Goal: Navigation & Orientation: Understand site structure

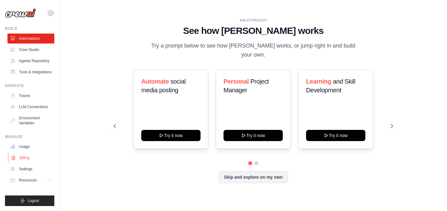
click at [50, 156] on link "Billing" at bounding box center [31, 158] width 47 height 10
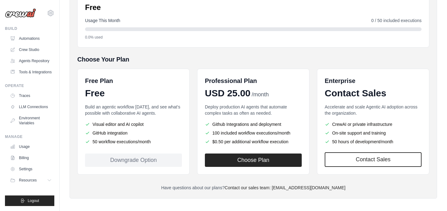
scroll to position [91, 0]
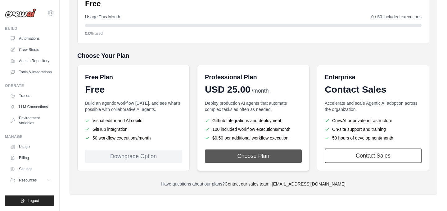
click at [228, 156] on button "Choose Plan" at bounding box center [253, 155] width 97 height 13
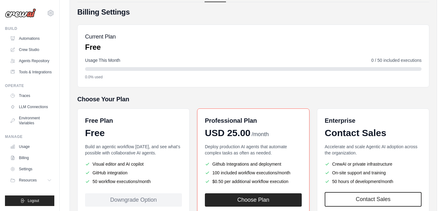
scroll to position [0, 0]
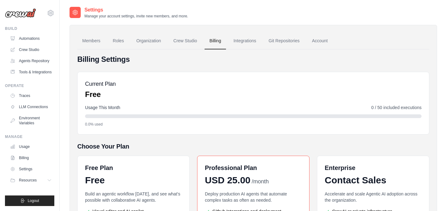
click at [219, 42] on link "Billing" at bounding box center [215, 41] width 21 height 17
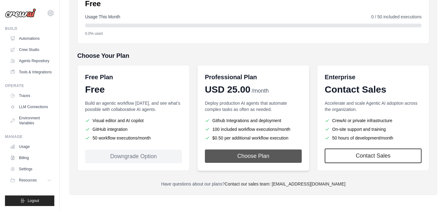
click at [223, 160] on button "Choose Plan" at bounding box center [253, 155] width 97 height 13
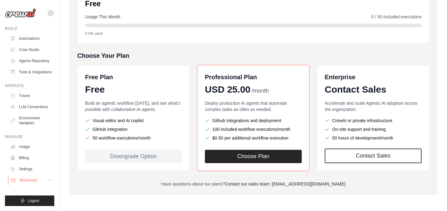
click at [38, 180] on button "Resources" at bounding box center [31, 180] width 47 height 10
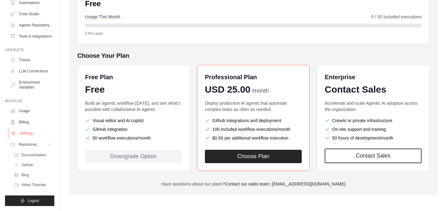
click at [28, 137] on link "Settings" at bounding box center [31, 133] width 47 height 10
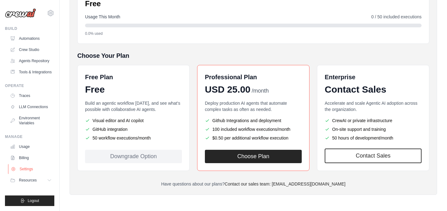
scroll to position [0, 0]
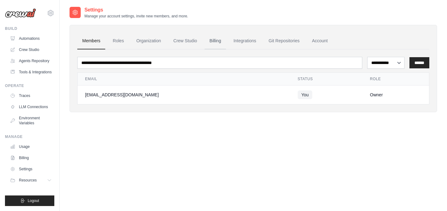
click at [221, 40] on link "Billing" at bounding box center [215, 41] width 21 height 17
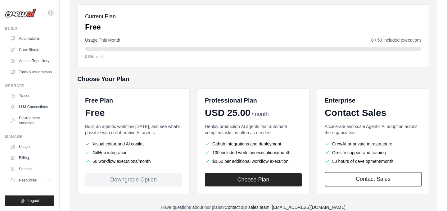
scroll to position [91, 0]
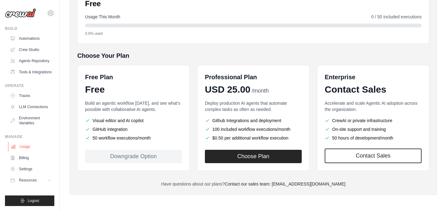
click at [35, 149] on link "Usage" at bounding box center [31, 147] width 47 height 10
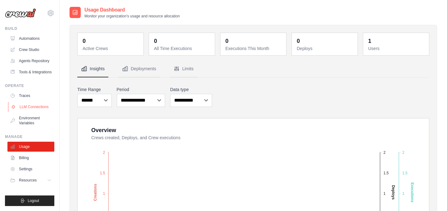
click at [48, 104] on link "LLM Connections" at bounding box center [31, 107] width 47 height 10
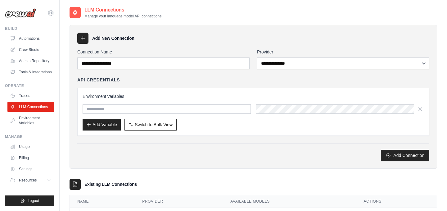
scroll to position [30, 0]
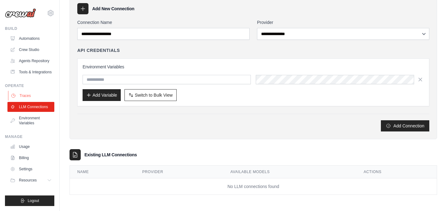
click at [46, 98] on link "Traces" at bounding box center [31, 96] width 47 height 10
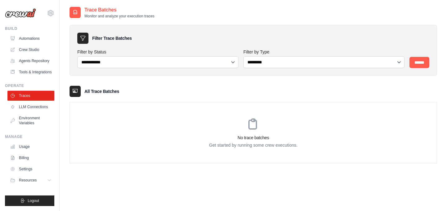
click at [35, 152] on ul "Usage Billing Settings Resources GitHub" at bounding box center [30, 163] width 47 height 43
click at [35, 143] on link "Usage" at bounding box center [31, 147] width 47 height 10
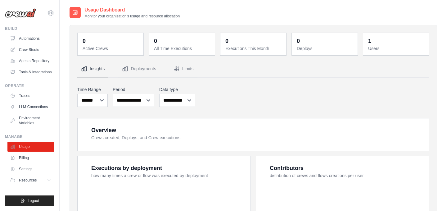
click at [37, 158] on link "Billing" at bounding box center [30, 158] width 47 height 10
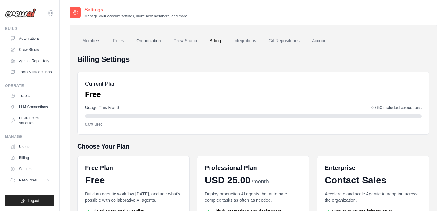
click at [145, 37] on link "Organization" at bounding box center [148, 41] width 34 height 17
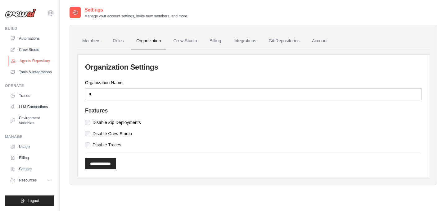
click at [38, 59] on link "Agents Repository" at bounding box center [31, 61] width 47 height 10
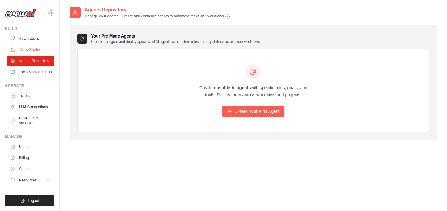
click at [40, 50] on link "Crew Studio" at bounding box center [31, 50] width 47 height 10
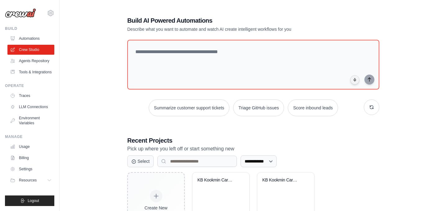
scroll to position [39, 0]
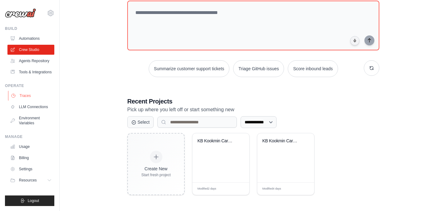
click at [37, 98] on link "Traces" at bounding box center [31, 96] width 47 height 10
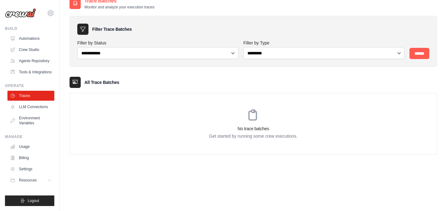
scroll to position [12, 0]
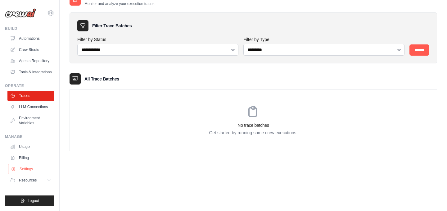
click at [34, 168] on link "Settings" at bounding box center [31, 169] width 47 height 10
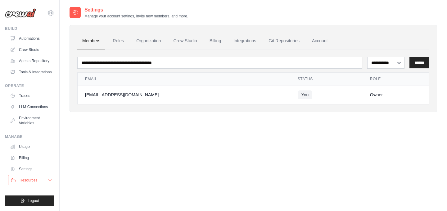
click at [53, 180] on button "Resources" at bounding box center [31, 180] width 47 height 10
